Goal: Task Accomplishment & Management: Complete application form

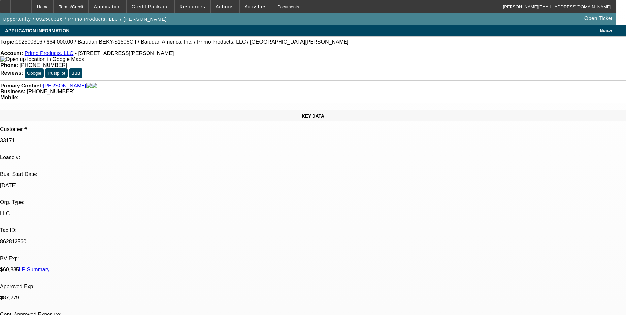
select select "0"
select select "0.1"
select select "4"
select select "0"
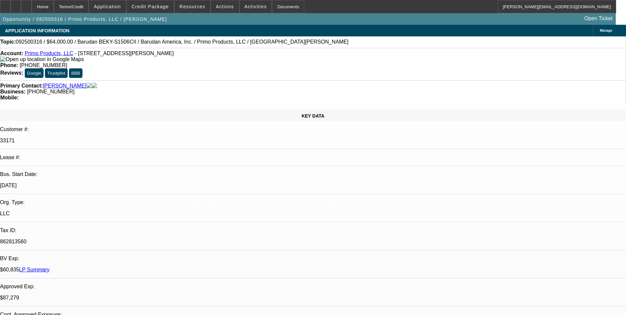
select select "2"
select select "0.1"
select select "4"
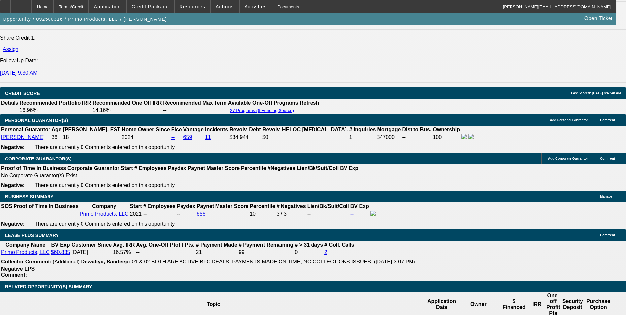
scroll to position [989, 0]
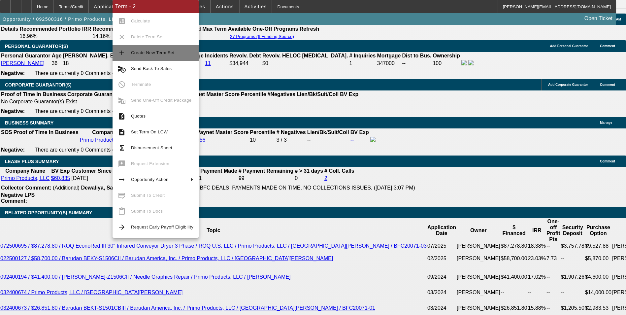
click at [174, 55] on span "Create New Term Set" at bounding box center [162, 53] width 62 height 8
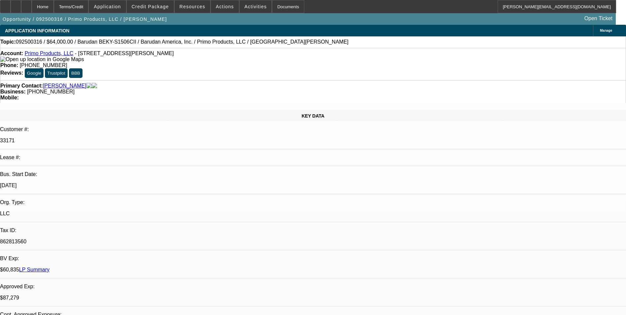
select select "0"
select select "0.1"
select select "0"
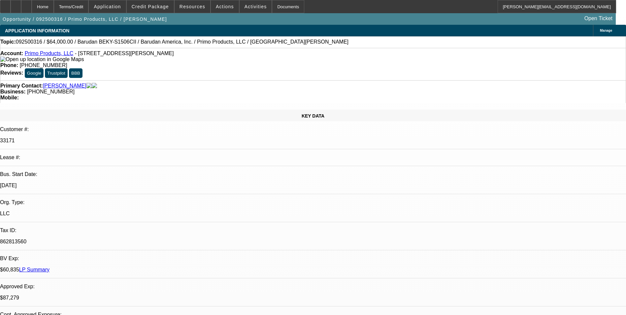
select select "0.1"
select select "0"
select select "2"
select select "0.1"
select select "1"
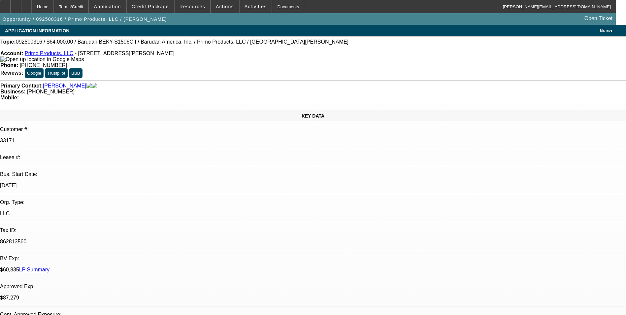
select select "1"
select select "4"
select select "1"
select select "4"
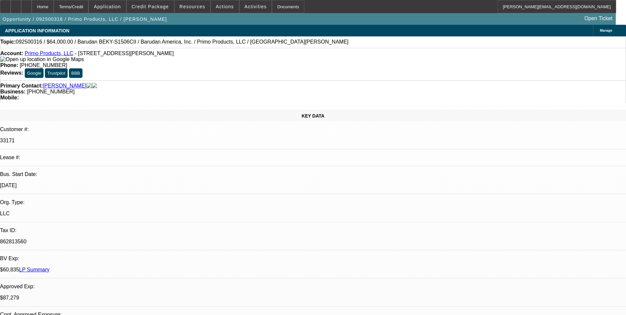
select select "1"
select select "2"
select select "4"
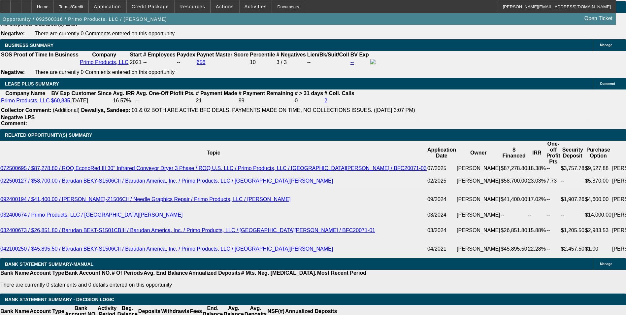
scroll to position [1088, 0]
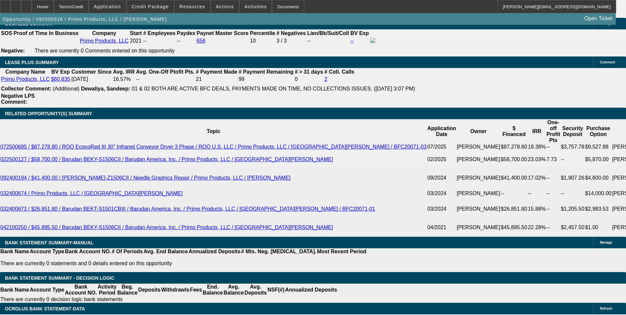
select select "0.15"
type input "$9,600.00"
type input "UNKNOWN"
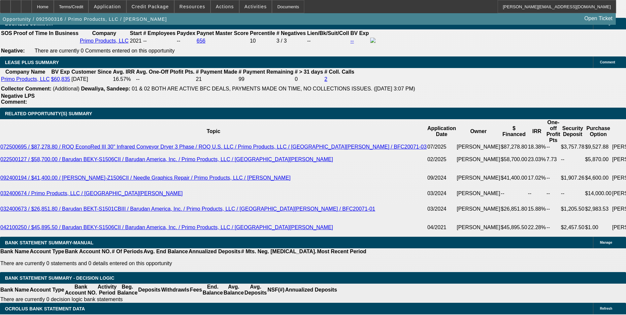
type input "$1,316.12"
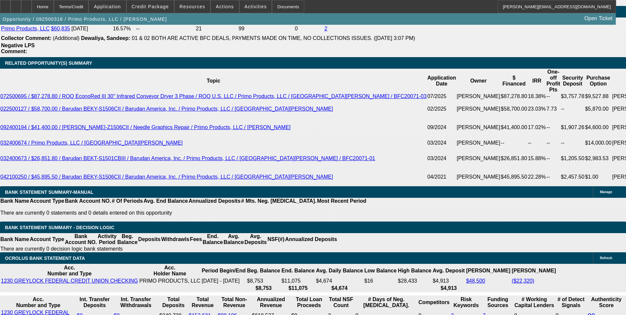
scroll to position [1154, 0]
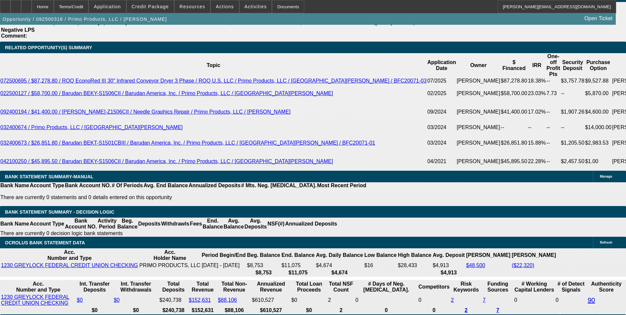
select select "2"
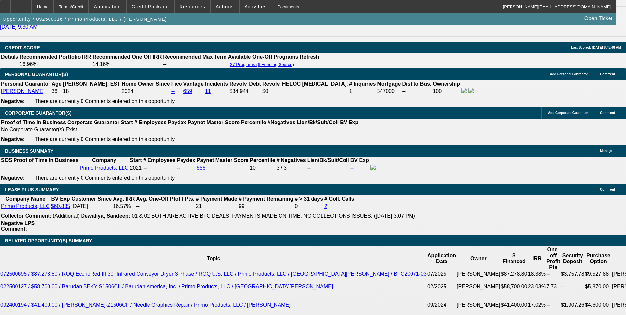
scroll to position [956, 0]
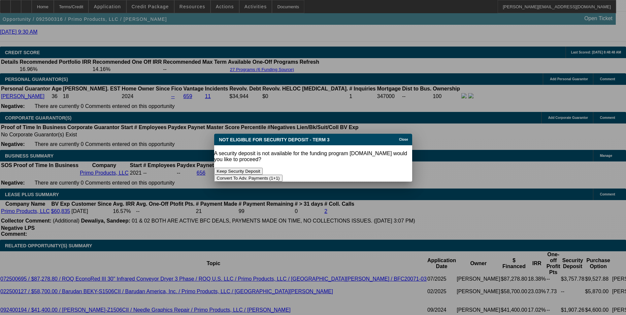
click at [282, 174] on button "Convert To Adv. Payments (1+1)" at bounding box center [248, 177] width 68 height 7
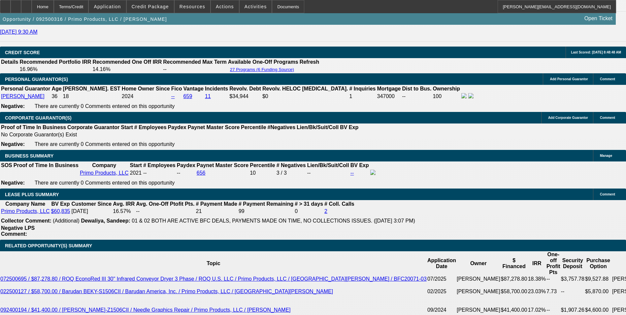
scroll to position [956, 0]
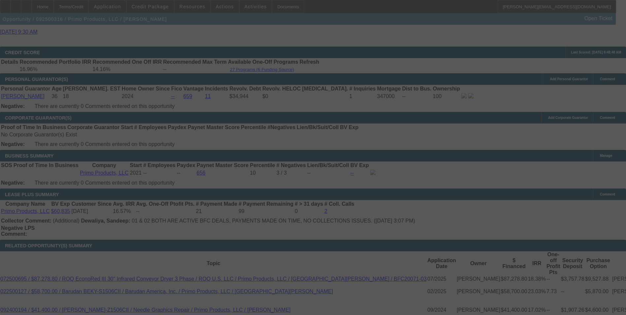
type input "$0.00"
select select "0"
select select "1"
select select "0.15"
select select "0"
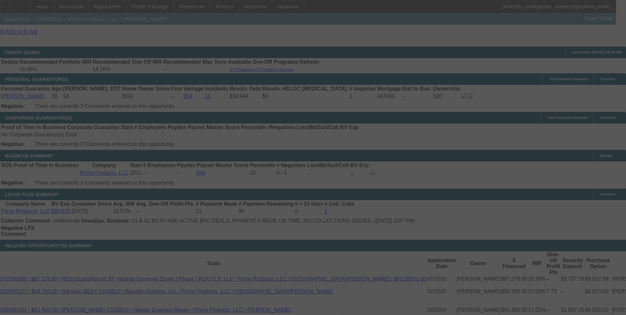
select select "0.1"
select select "4"
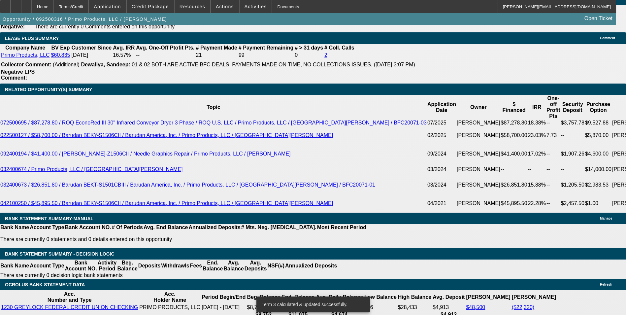
scroll to position [1121, 0]
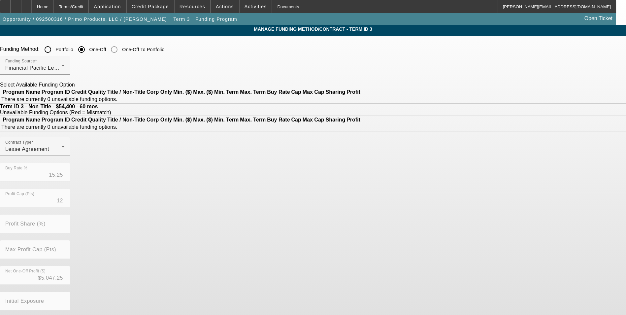
click at [54, 48] on input "Portfolio" at bounding box center [47, 49] width 13 height 13
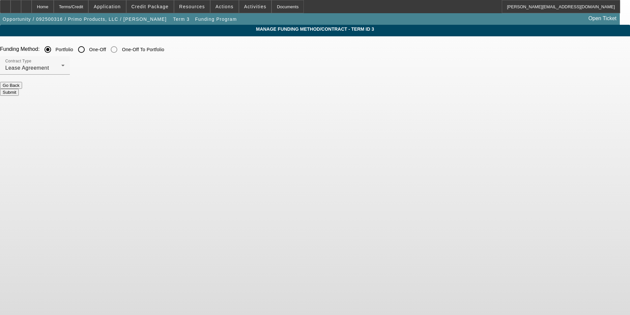
click at [19, 91] on button "Submit" at bounding box center [9, 92] width 19 height 7
click at [259, 89] on form "Funding Method: Portfolio One-Off One-Off To Portfolio Contract Type Lease Agre…" at bounding box center [315, 72] width 630 height 59
radio input "false"
radio input "true"
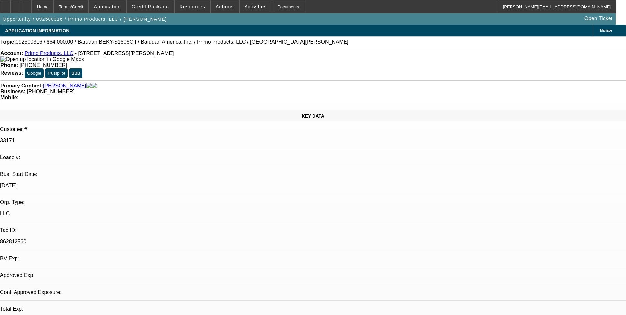
select select "0.15"
select select "0"
select select "0.1"
select select "4"
select select "0"
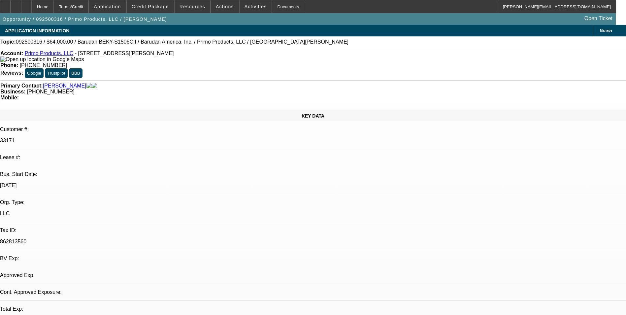
select select "0"
select select "0.1"
select select "4"
select select "0"
select select "2"
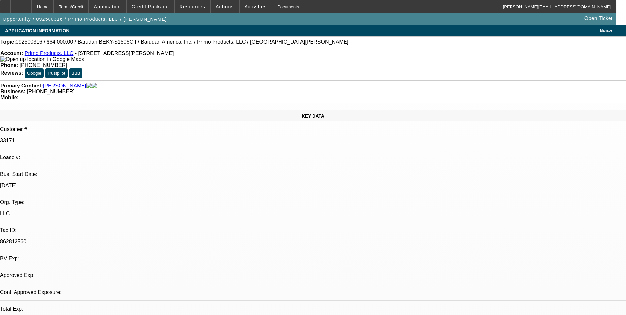
select select "2"
select select "0.1"
select select "4"
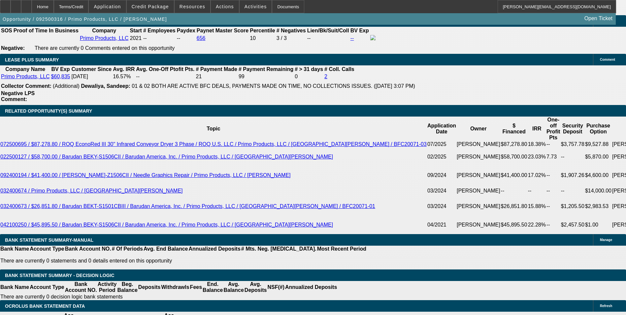
scroll to position [1055, 0]
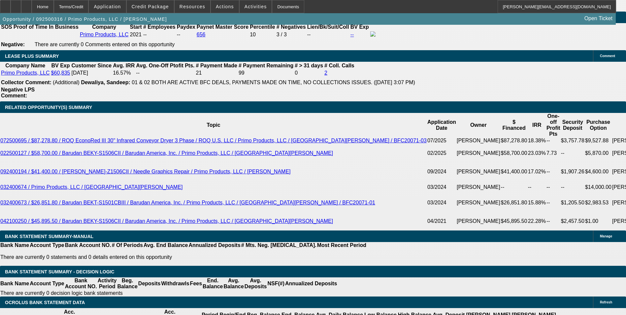
scroll to position [1088, 0]
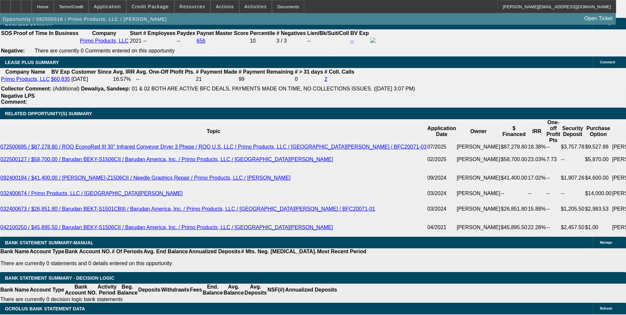
drag, startPoint x: 110, startPoint y: 137, endPoint x: 245, endPoint y: 136, distance: 135.2
type input "$9,700.00"
click at [77, 128] on body "Home Terms/Credit Application Credit Package Resources Actions Activities Docum…" at bounding box center [313, 259] width 626 height 2694
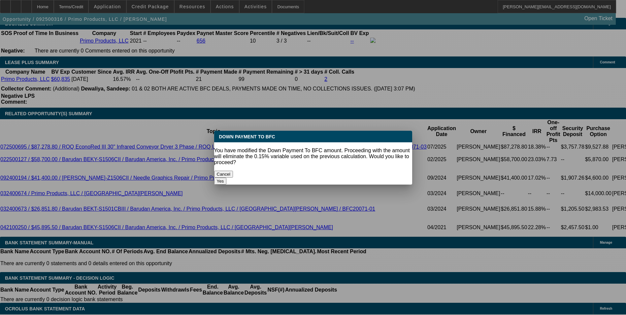
click at [227, 177] on button "Yes" at bounding box center [220, 180] width 13 height 7
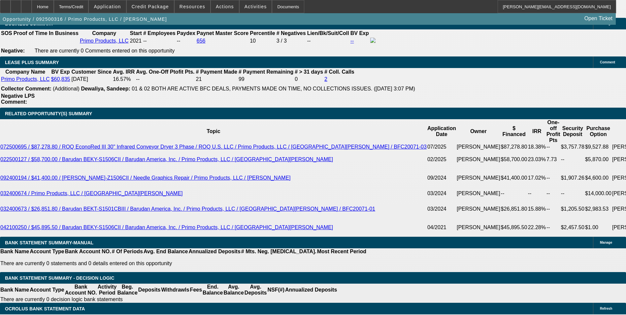
select select "0"
type input "UNKNOWN"
type input "$1,313.70"
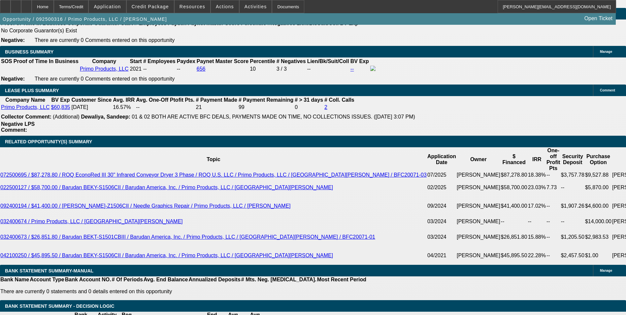
scroll to position [989, 0]
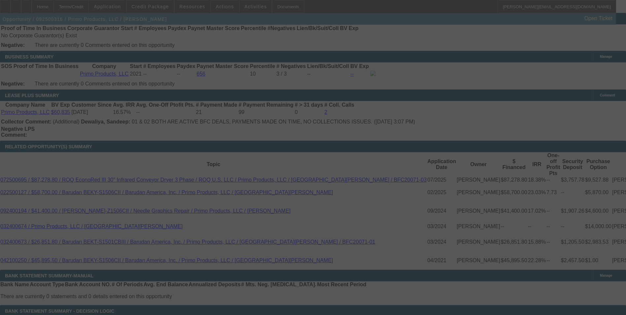
scroll to position [1088, 0]
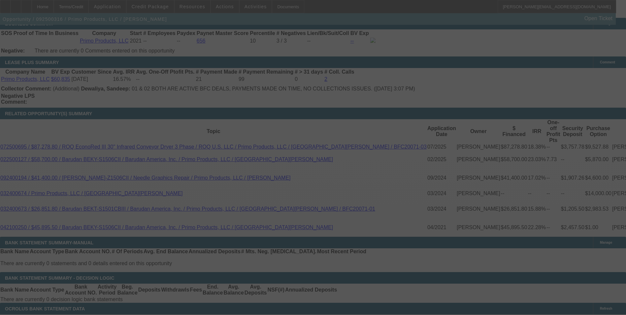
select select "0"
select select "0.1"
select select "4"
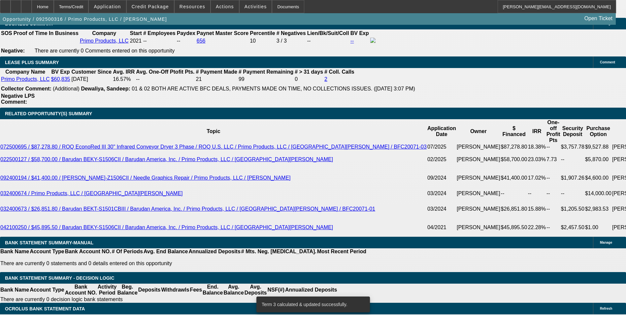
select select "2"
type input "$2,627.40"
type input "UNKNOWN"
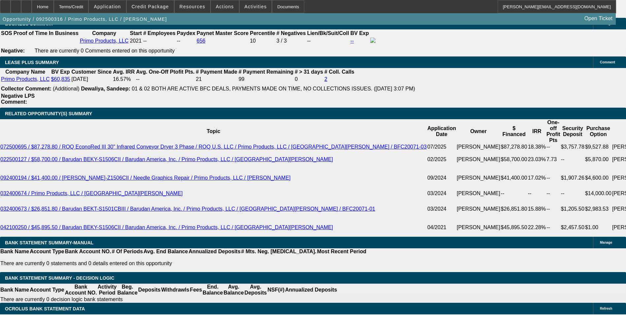
select select "2"
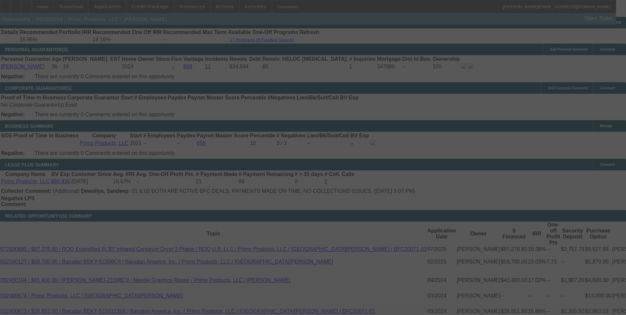
scroll to position [1055, 0]
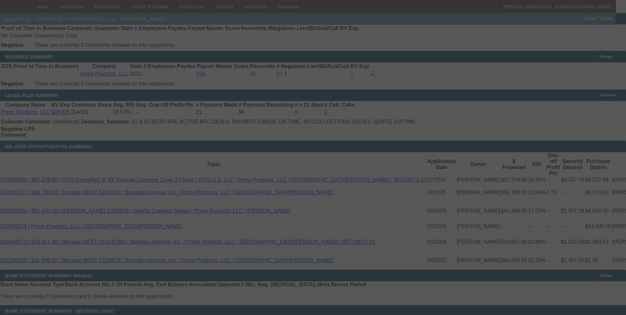
select select "0"
select select "2"
select select "0.1"
select select "4"
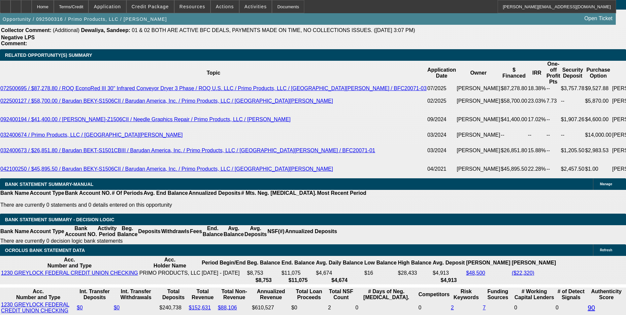
scroll to position [1146, 0]
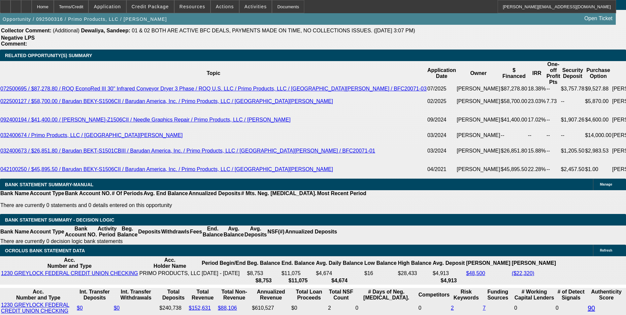
drag, startPoint x: 139, startPoint y: 132, endPoint x: 192, endPoint y: 129, distance: 52.2
type input "UNKNOWN"
type input "15"
type input "$1,856.38"
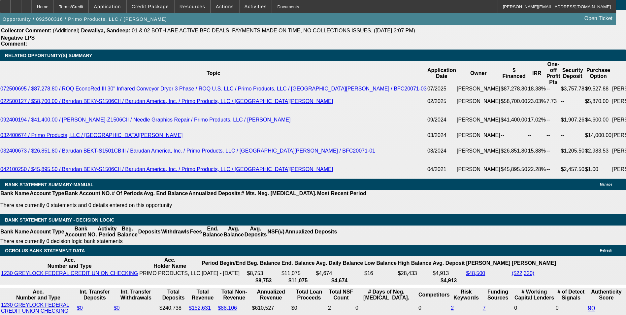
type input "$928.19"
type input "15."
type input "$2,583.58"
type input "$1,291.79"
type input "15.4"
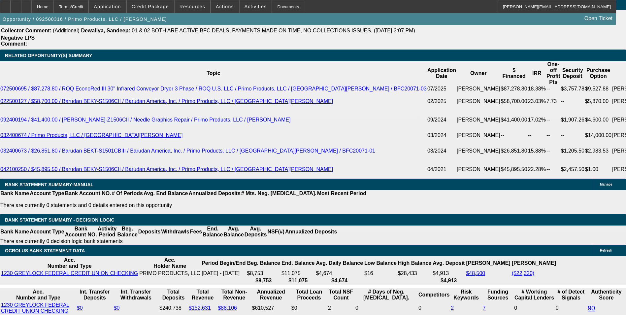
type input "$2,606.44"
type input "$1,303.22"
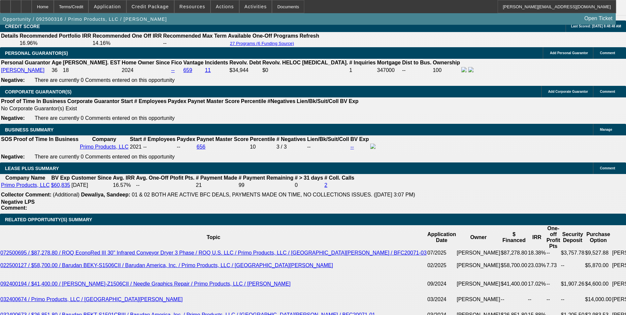
scroll to position [981, 0]
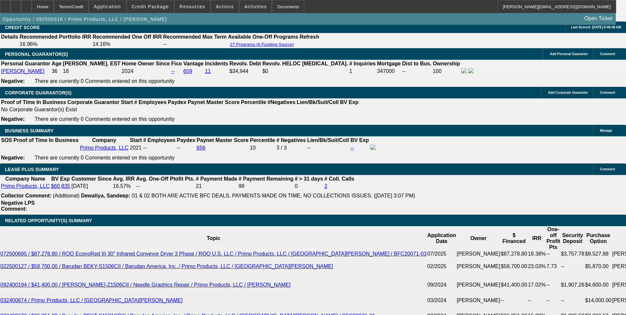
type input "15.4"
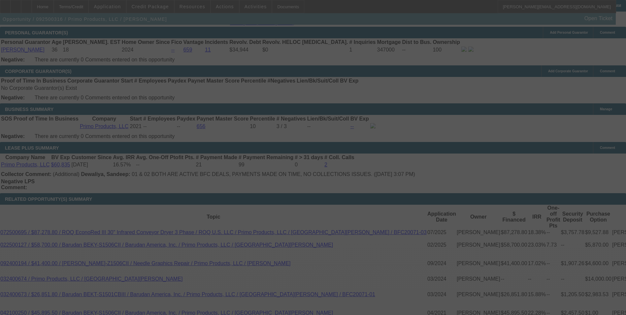
scroll to position [1014, 0]
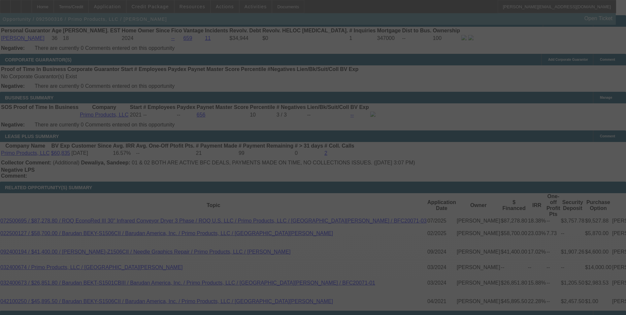
select select "0"
select select "2"
select select "0.1"
select select "4"
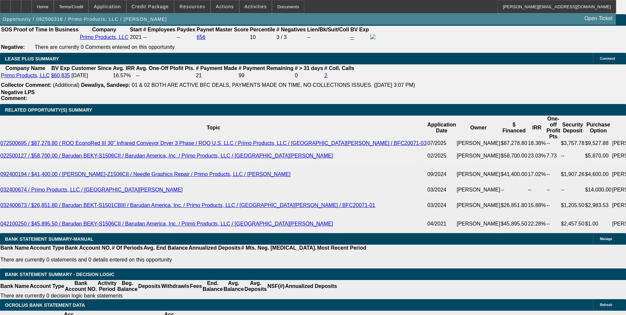
scroll to position [1080, 0]
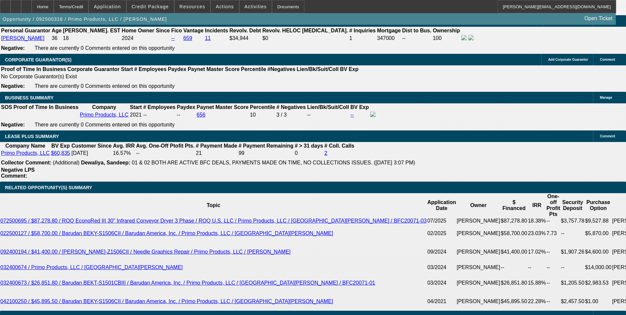
scroll to position [948, 0]
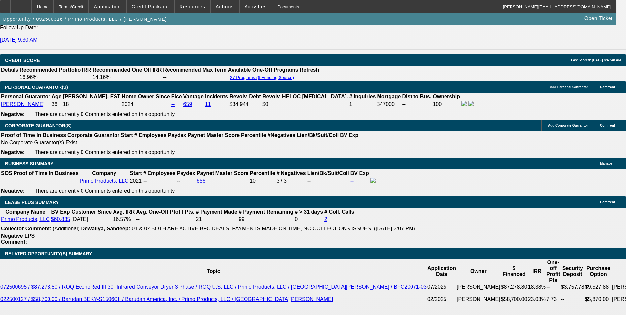
drag, startPoint x: 216, startPoint y: 83, endPoint x: 50, endPoint y: 69, distance: 165.8
drag, startPoint x: 50, startPoint y: 69, endPoint x: 63, endPoint y: 74, distance: 14.0
copy span "Paul Procopio started Primo Products LLC in March 2021 offering custom apparel …"
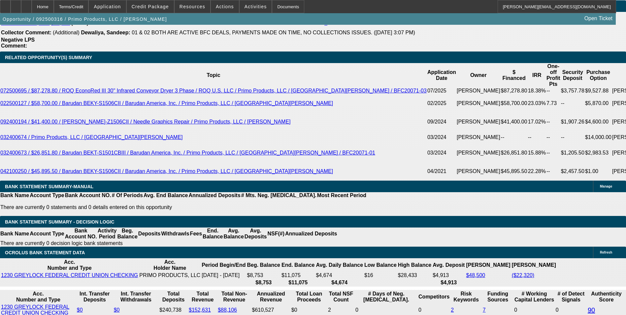
scroll to position [1146, 0]
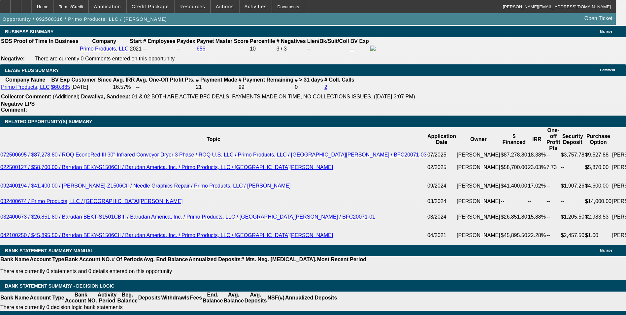
scroll to position [1047, 0]
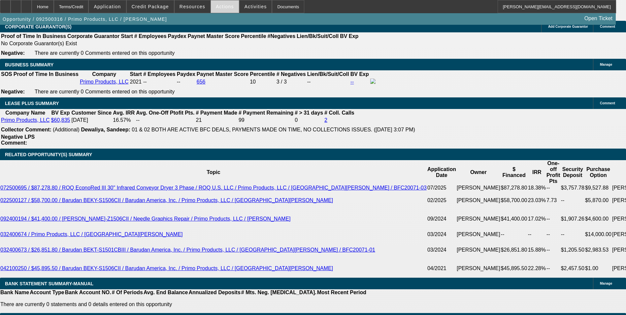
click at [221, 9] on span "Actions" at bounding box center [225, 6] width 18 height 5
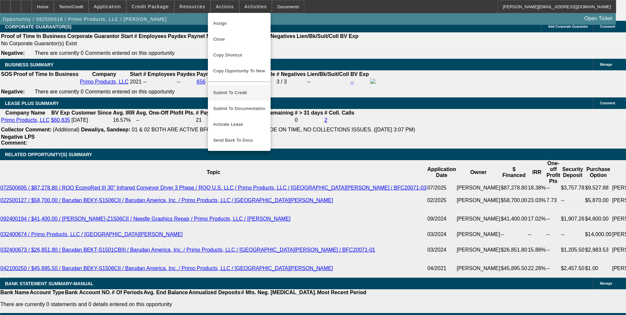
click at [249, 89] on span "Submit To Credit" at bounding box center [239, 93] width 52 height 8
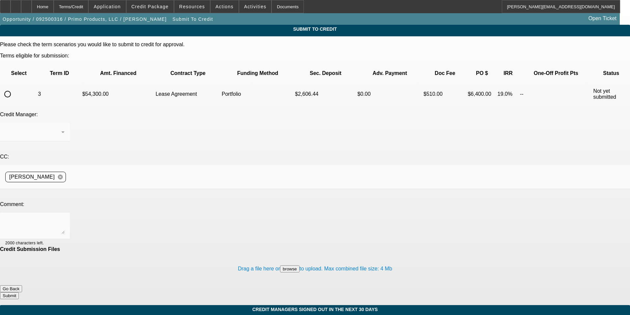
click at [14, 87] on input "radio" at bounding box center [7, 93] width 13 height 13
radio input "true"
click at [61, 128] on div at bounding box center [33, 132] width 56 height 8
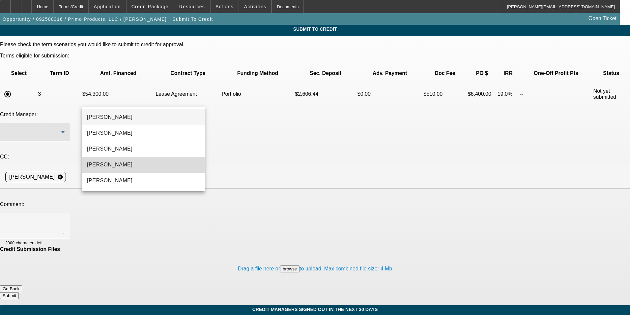
drag, startPoint x: 141, startPoint y: 164, endPoint x: 162, endPoint y: 159, distance: 20.9
click at [141, 164] on mat-option "[PERSON_NAME]" at bounding box center [143, 165] width 123 height 16
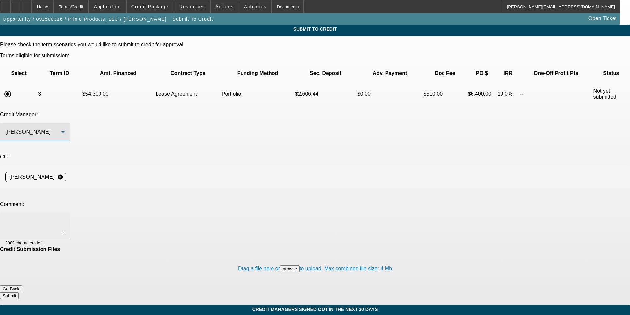
click at [65, 218] on textarea at bounding box center [34, 226] width 59 height 16
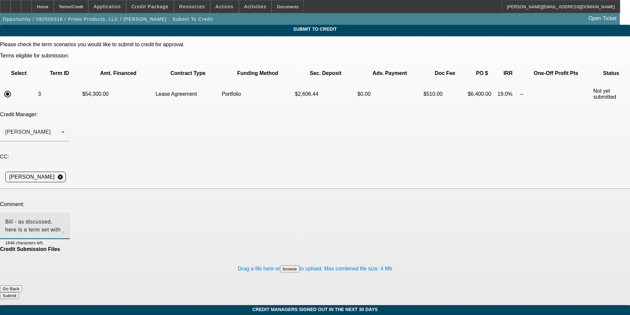
paste textarea "Paul Procopio started Primo Products LLC in March 2021 offering custom apparel …"
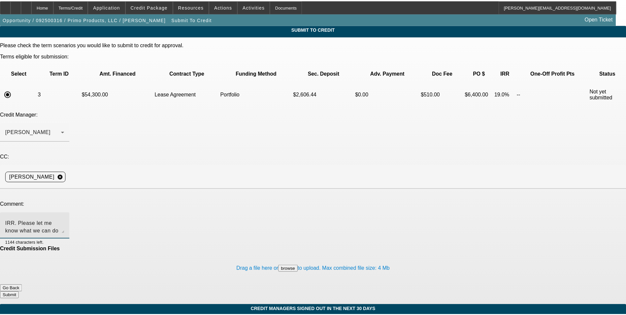
scroll to position [30, 0]
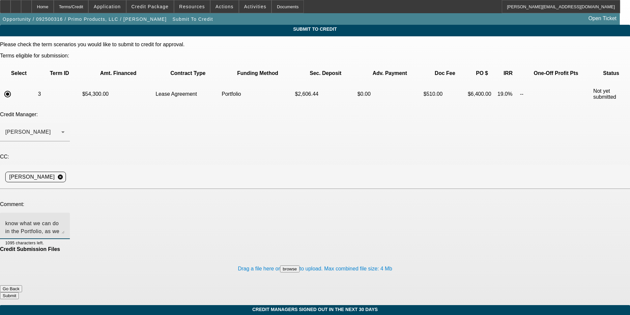
type textarea "Bill - as discussed, here is a term set with 20% all in at a 19% IRR. Please le…"
click at [19, 292] on button "Submit" at bounding box center [9, 295] width 19 height 7
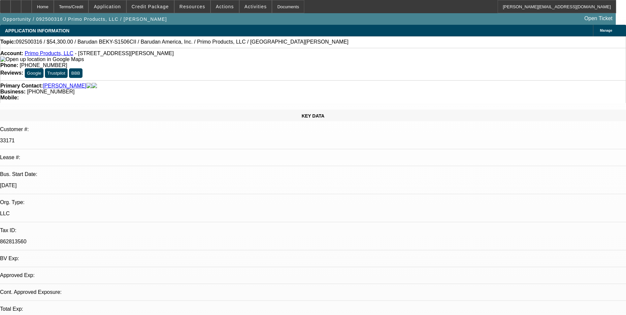
select select "0"
select select "2"
select select "0.1"
select select "4"
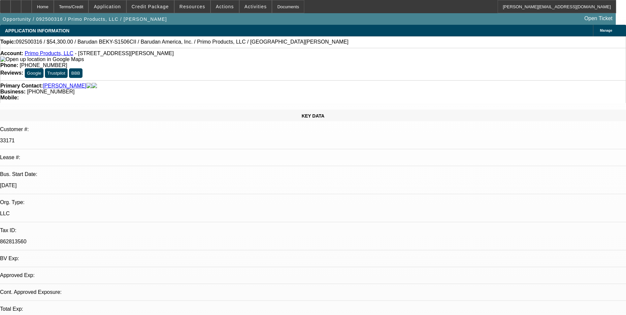
select select "0"
select select "0.1"
select select "4"
select select "0"
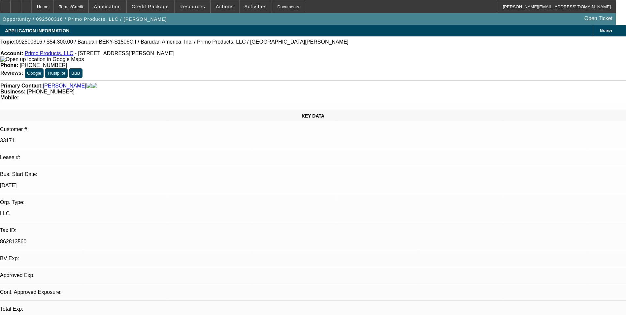
select select "2"
select select "0.1"
select select "4"
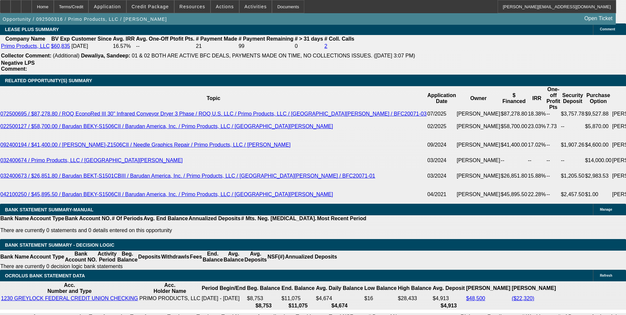
scroll to position [1131, 0]
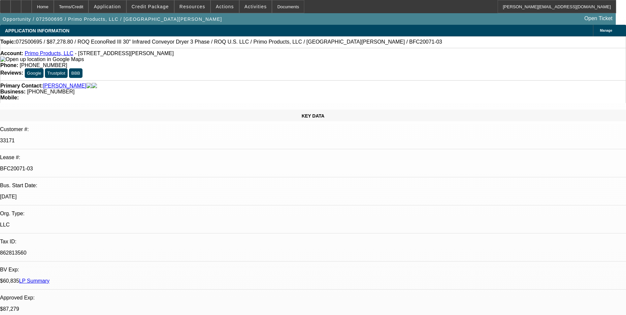
select select "0"
select select "2"
select select "0.1"
select select "0"
select select "2"
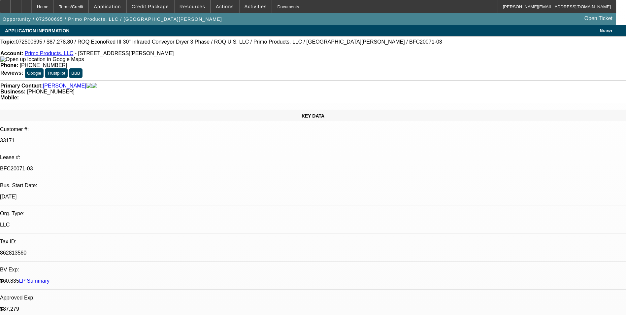
select select "0.1"
select select "0"
select select "2"
select select "0.1"
select select "0"
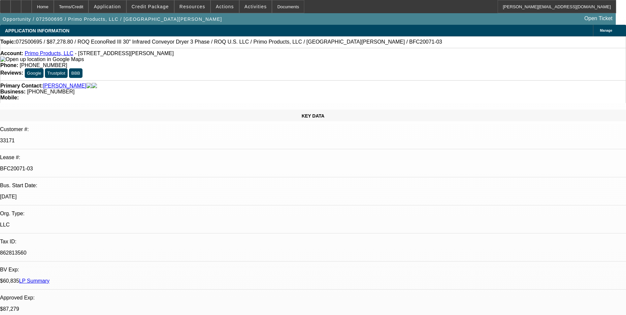
select select "2"
select select "0.1"
select select "1"
select select "2"
select select "4"
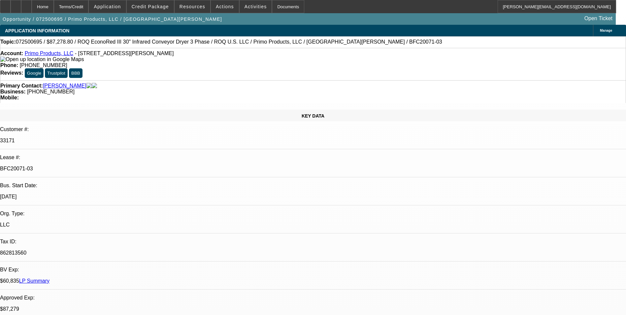
select select "1"
select select "2"
select select "4"
select select "1"
select select "2"
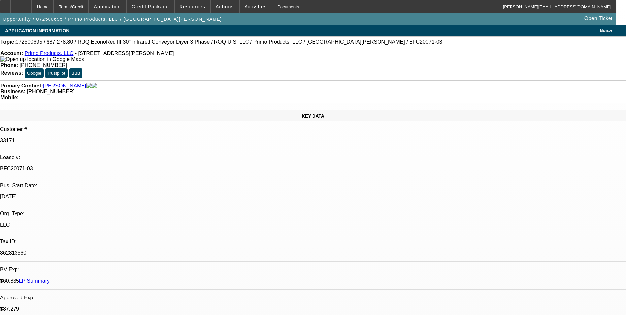
select select "4"
select select "1"
select select "2"
select select "4"
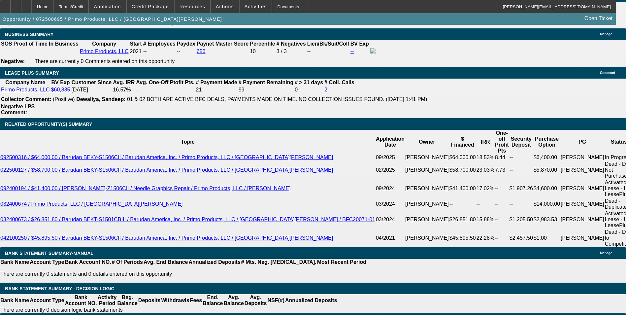
scroll to position [1088, 0]
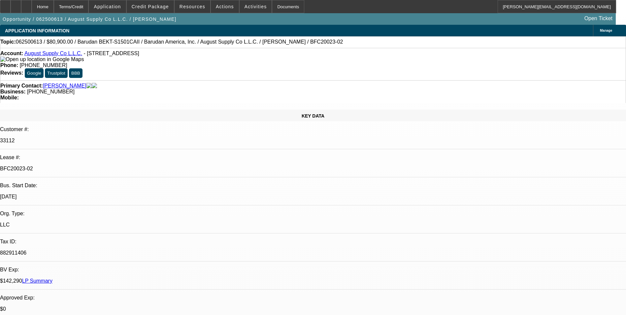
select select "0"
select select "2"
select select "0.1"
select select "4"
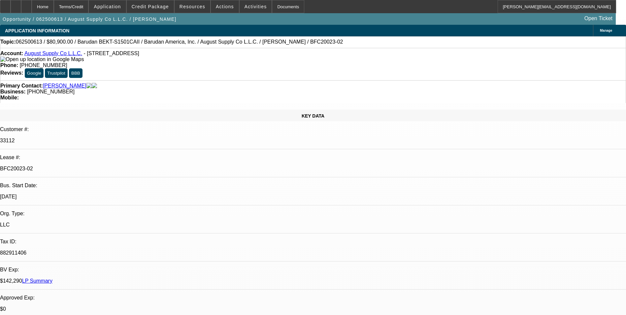
select select "0"
select select "2"
select select "0.1"
select select "4"
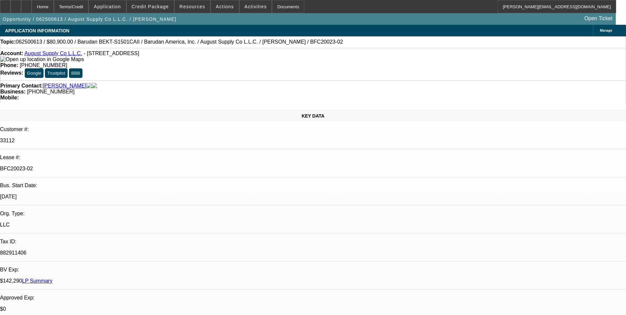
select select "0"
select select "2"
select select "0.1"
select select "4"
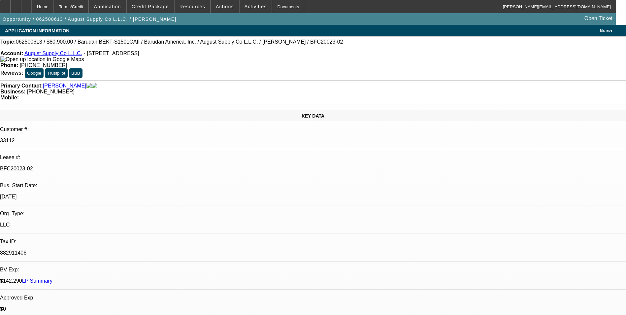
select select "0"
select select "2"
select select "0.1"
select select "4"
